Goal: Task Accomplishment & Management: Complete application form

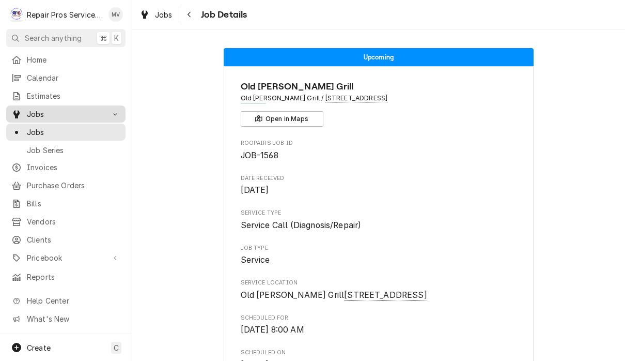
click at [39, 113] on span "Jobs" at bounding box center [66, 113] width 78 height 11
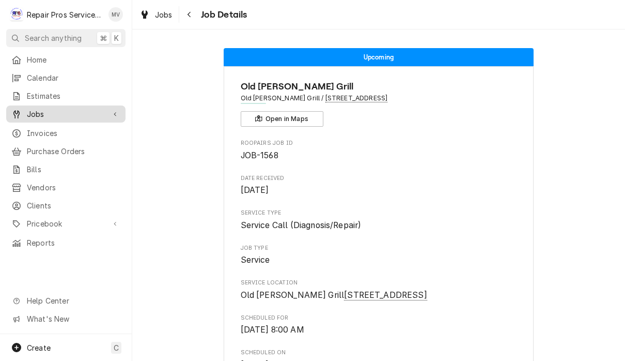
click at [47, 114] on span "Jobs" at bounding box center [66, 113] width 78 height 11
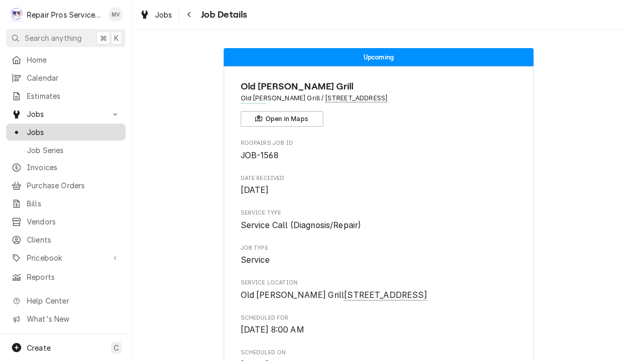
click at [50, 132] on span "Jobs" at bounding box center [74, 132] width 94 height 11
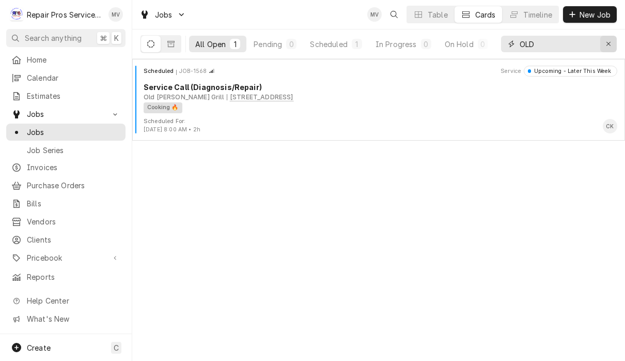
click at [610, 46] on icon "Erase input" at bounding box center [609, 43] width 6 height 7
click at [593, 16] on span "New Job" at bounding box center [595, 14] width 35 height 11
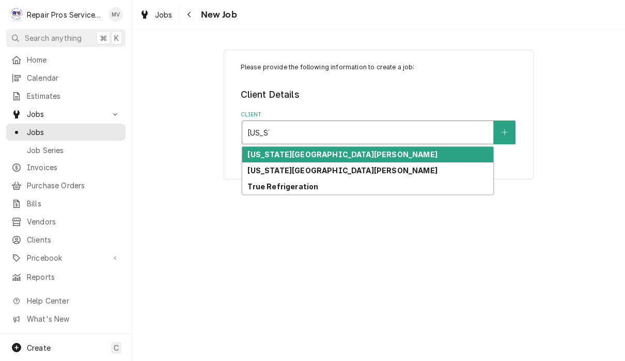
click at [360, 154] on strong "Texas Roadhouse Hamilton Place" at bounding box center [342, 154] width 190 height 9
type input "texas"
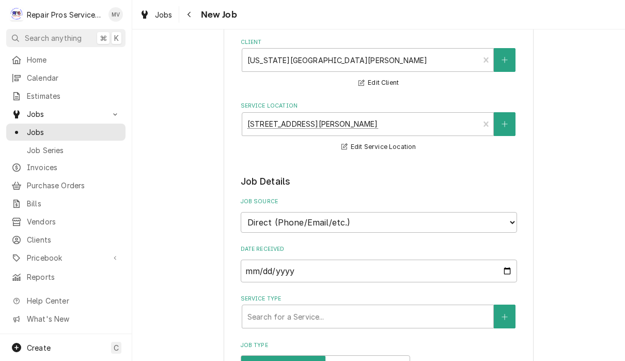
scroll to position [146, 0]
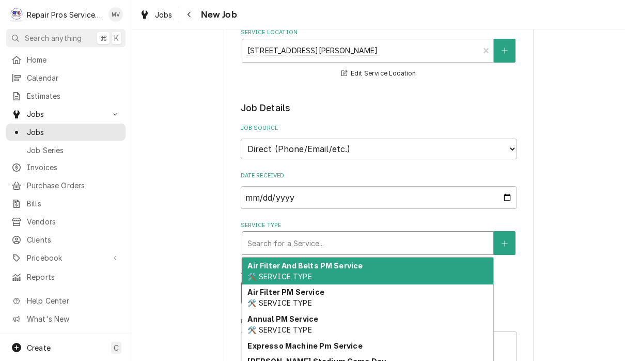
type textarea "x"
type input "d"
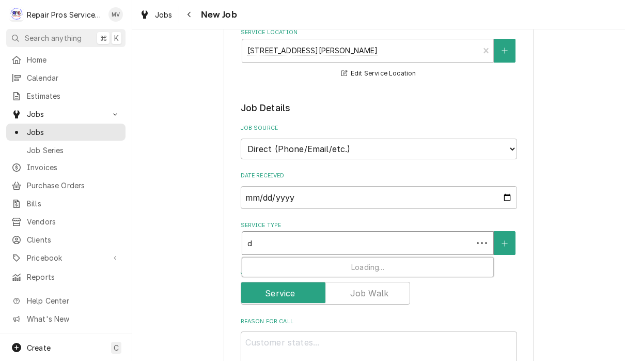
type textarea "x"
type input "di"
type textarea "x"
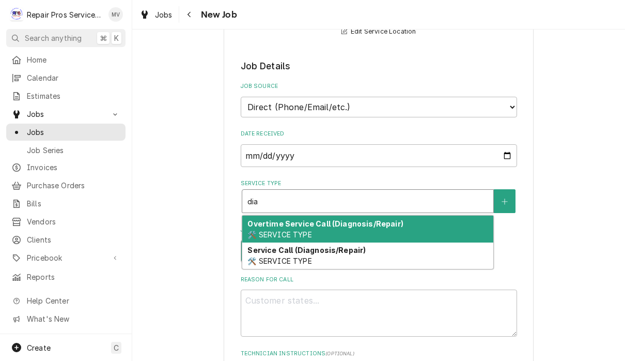
scroll to position [276, 0]
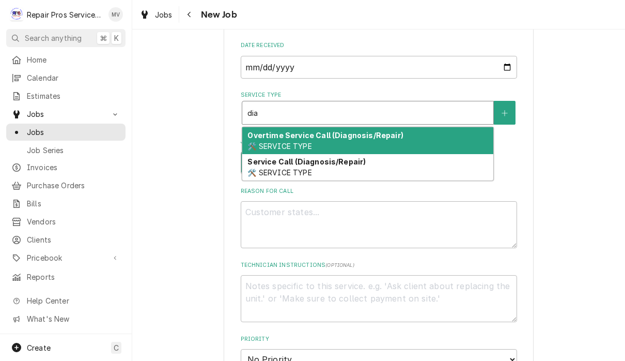
click at [359, 166] on div "Service Call (Diagnosis/Repair) 🛠️ SERVICE TYPE" at bounding box center [367, 167] width 251 height 27
type input "dia"
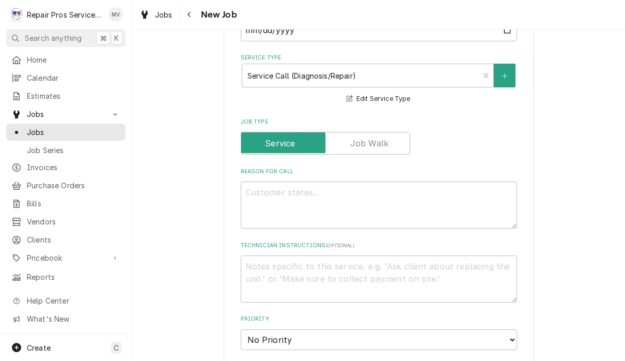
scroll to position [359, 0]
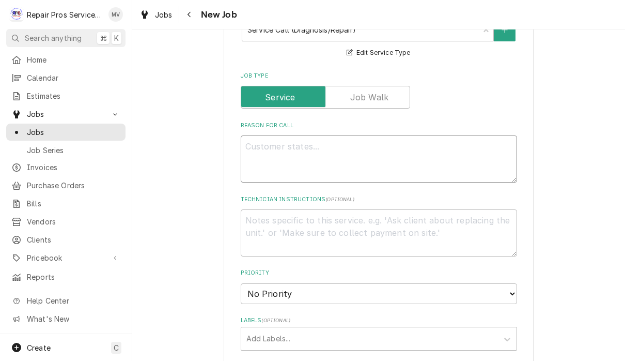
click at [299, 135] on textarea "Reason For Call" at bounding box center [379, 158] width 276 height 47
type textarea "x"
type textarea "H"
type textarea "x"
type textarea "Ho"
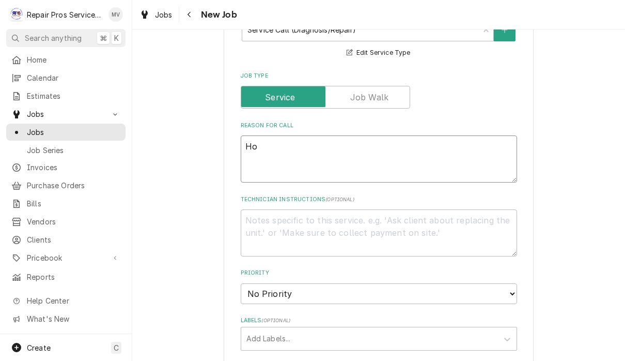
type textarea "x"
type textarea "Hot"
type textarea "x"
type textarea "Hot"
type textarea "x"
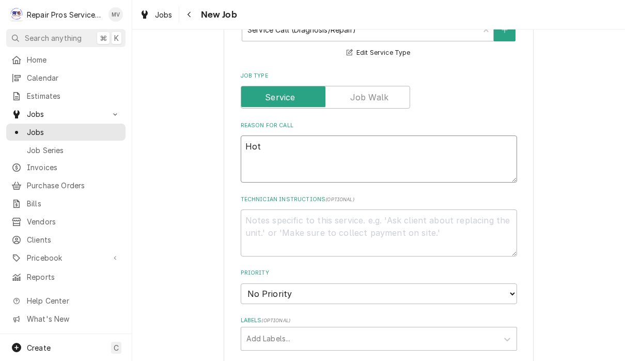
type textarea "Hot p"
type textarea "x"
type textarea "Hot pr"
type textarea "x"
type textarea "Hot pre"
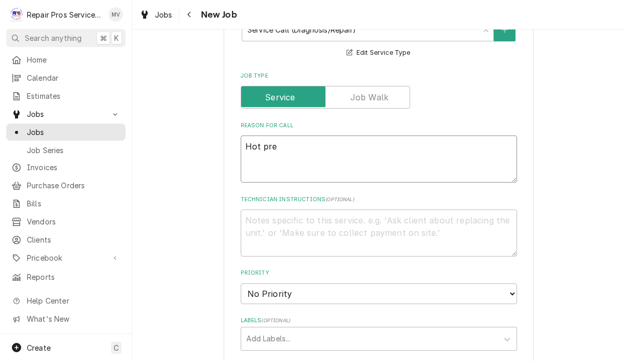
type textarea "x"
type textarea "Hot prep"
type textarea "x"
type textarea "Hot prep"
type textarea "x"
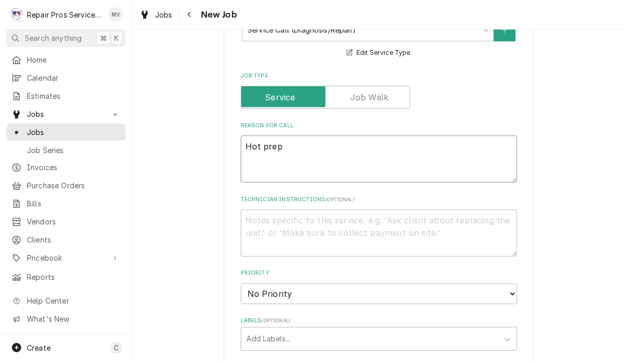
type textarea "Hot prep o"
type textarea "x"
type textarea "Hot prep ov"
type textarea "x"
type textarea "Hot prep ove"
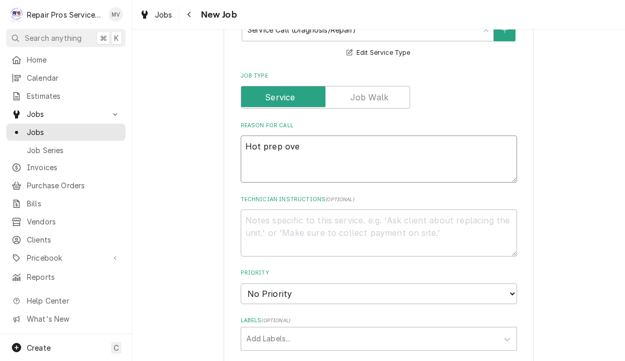
type textarea "x"
type textarea "Hot prep oven"
type textarea "x"
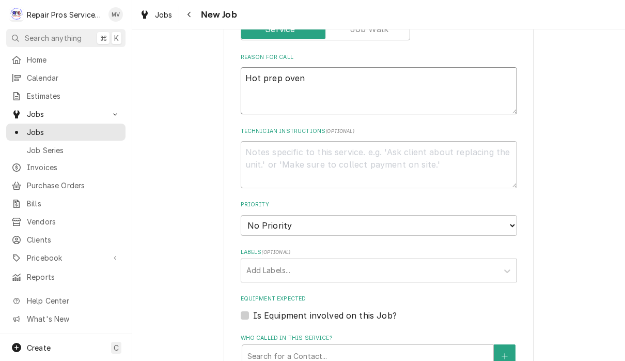
scroll to position [462, 0]
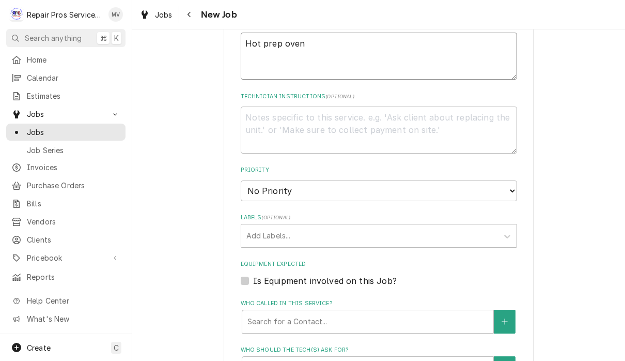
type textarea "Hot prep oven"
click at [356, 188] on select "No Priority Urgent High Medium Low" at bounding box center [379, 190] width 276 height 21
select select "3"
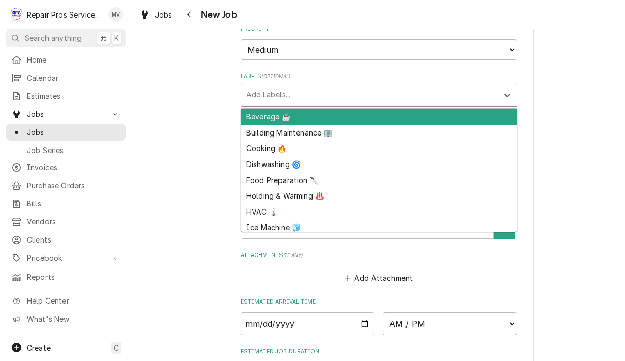
scroll to position [602, 0]
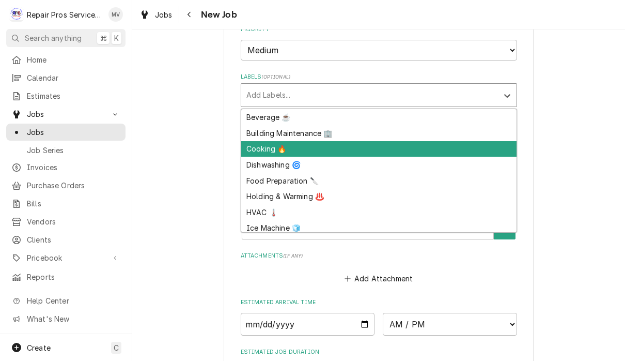
click at [267, 141] on div "Cooking 🔥" at bounding box center [378, 149] width 275 height 16
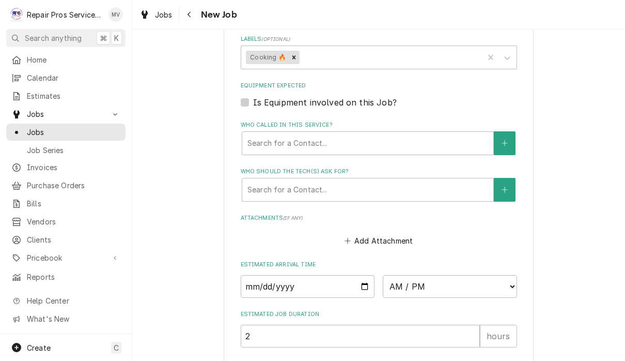
type textarea "x"
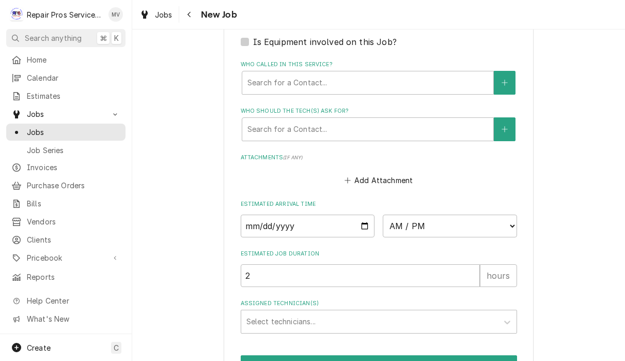
scroll to position [704, 0]
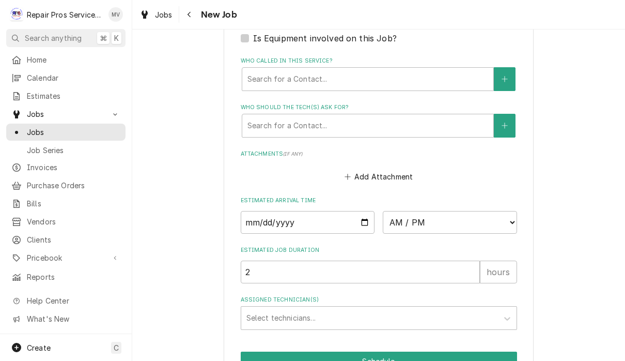
click at [280, 211] on input "Date" at bounding box center [308, 222] width 134 height 23
type input "2025-09-18"
type textarea "x"
type input "2025-09-19"
type textarea "x"
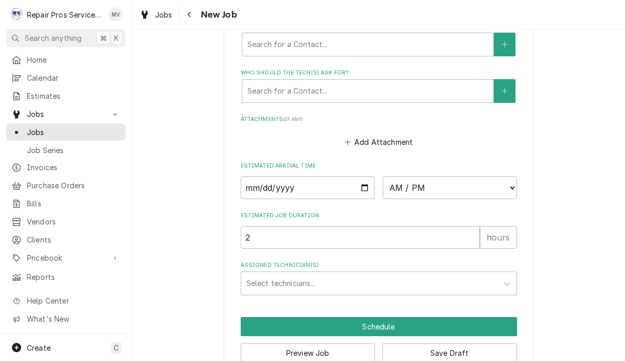
scroll to position [746, 0]
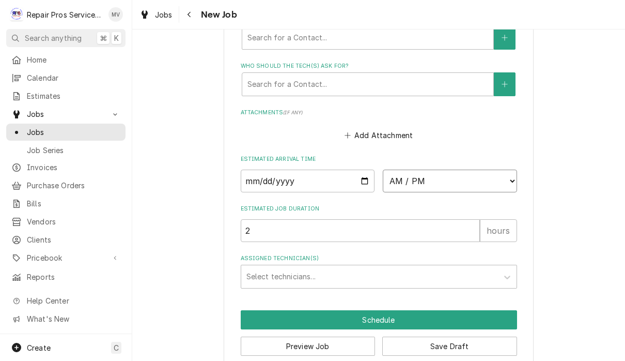
click at [396, 171] on select "AM / PM 6:00 AM 6:15 AM 6:30 AM 6:45 AM 7:00 AM 7:15 AM 7:30 AM 7:45 AM 8:00 AM…" at bounding box center [450, 180] width 134 height 23
select select "11:30:00"
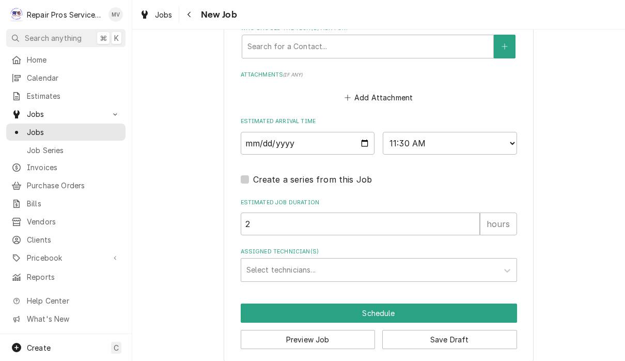
scroll to position [782, 0]
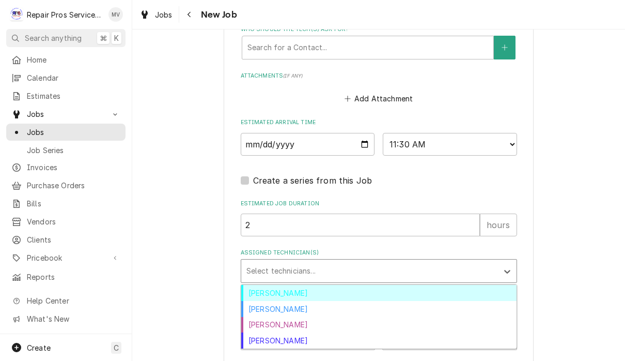
click at [297, 285] on div "[PERSON_NAME]" at bounding box center [378, 293] width 275 height 16
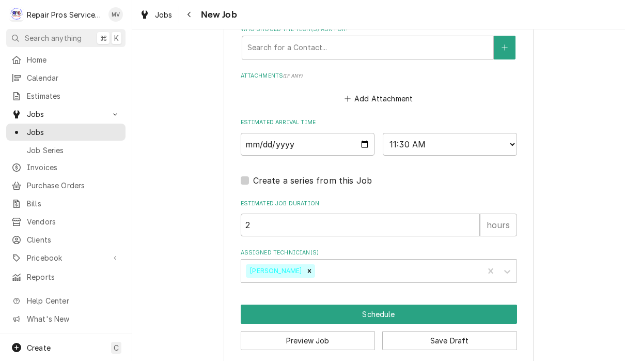
type textarea "x"
click at [411, 134] on select "AM / PM 6:00 AM 6:15 AM 6:30 AM 6:45 AM 7:00 AM 7:15 AM 7:30 AM 7:45 AM 8:00 AM…" at bounding box center [450, 144] width 134 height 23
select select "08:00:00"
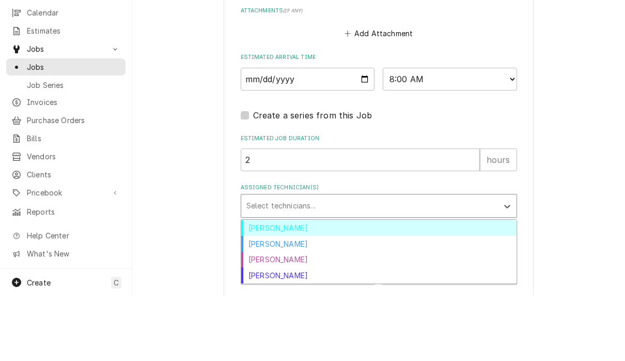
click at [281, 301] on div "[PERSON_NAME]" at bounding box center [378, 309] width 275 height 16
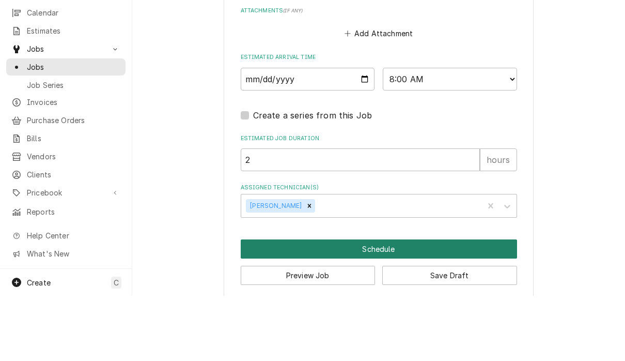
click at [418, 304] on button "Schedule" at bounding box center [379, 313] width 276 height 19
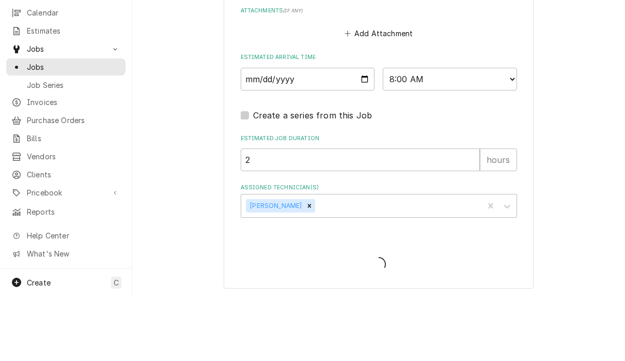
type textarea "x"
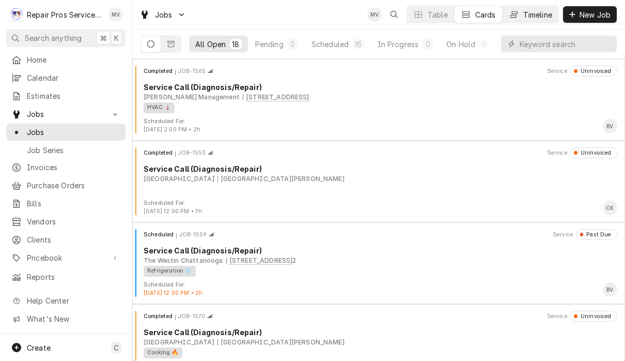
click at [536, 12] on div "Timeline" at bounding box center [537, 14] width 29 height 11
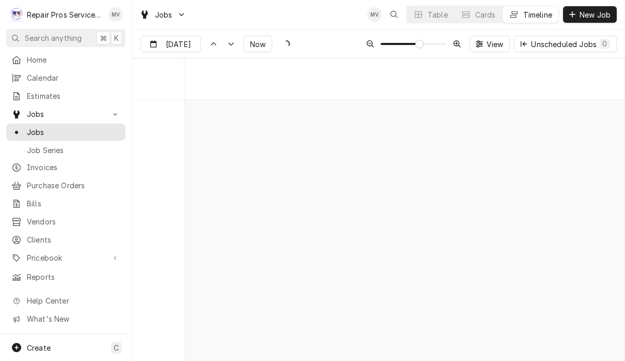
scroll to position [5557, 0]
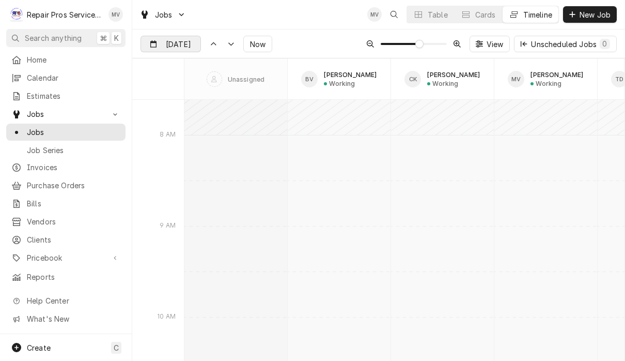
click at [181, 44] on input "Sep 18" at bounding box center [163, 46] width 45 height 20
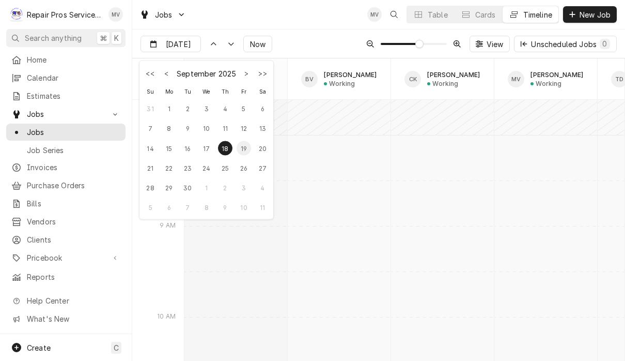
click at [239, 154] on div "19" at bounding box center [244, 148] width 14 height 14
type input "Sep 19"
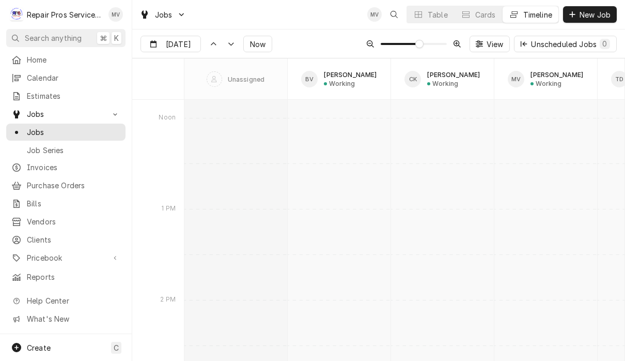
scroll to position [8118, 0]
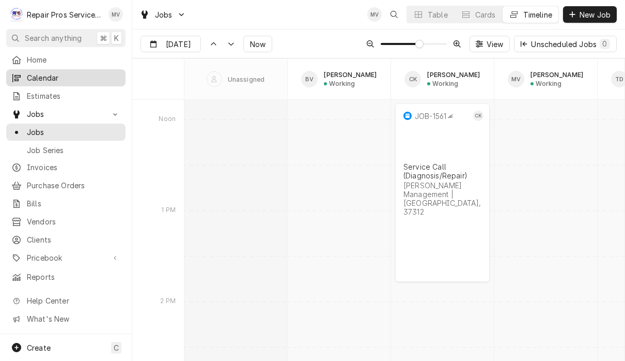
click at [45, 82] on link "Calendar" at bounding box center [65, 77] width 119 height 17
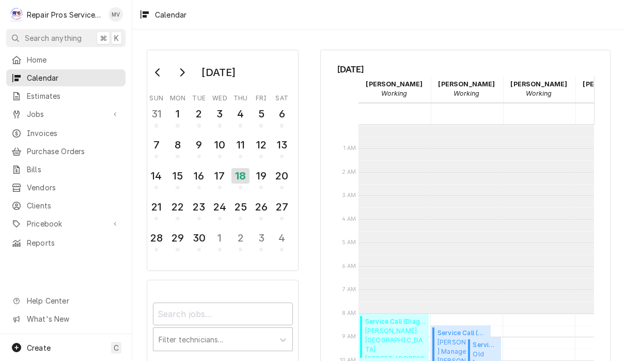
scroll to position [188, 0]
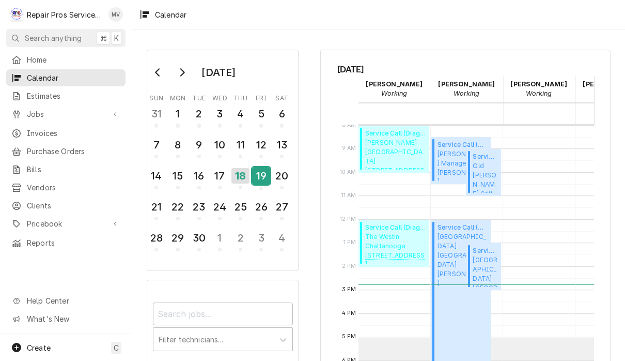
click at [259, 184] on div "19" at bounding box center [261, 177] width 18 height 25
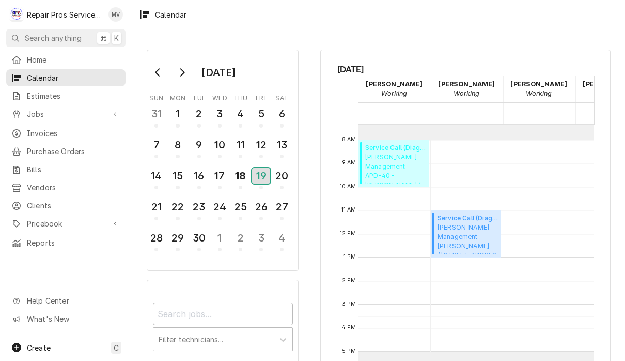
scroll to position [174, 0]
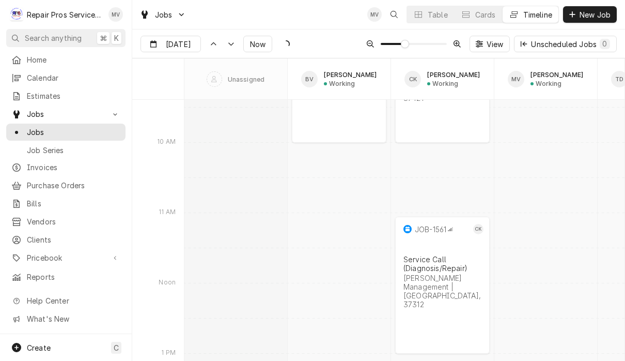
scroll to position [5541, 0]
